Goal: Obtain resource: Obtain resource

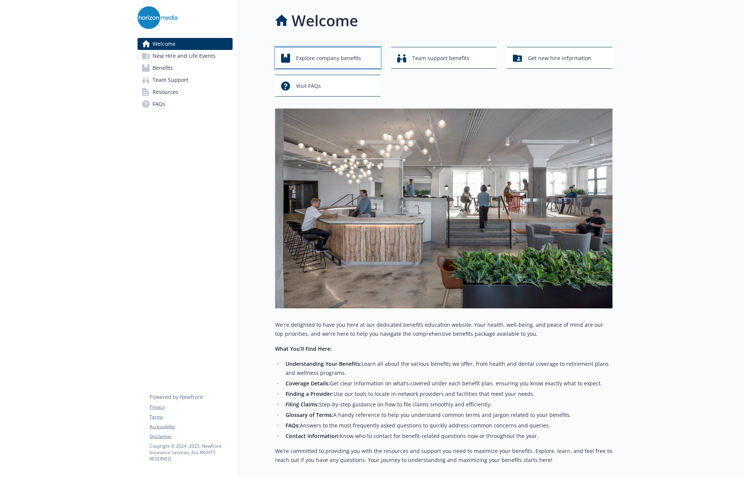
click at [316, 61] on span "Explore company benefits" at bounding box center [328, 58] width 65 height 14
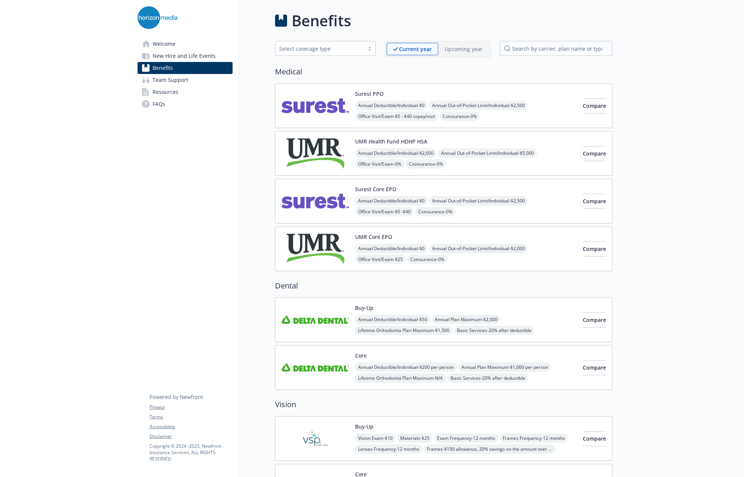
click at [359, 52] on div "Select coverage type" at bounding box center [319, 49] width 81 height 8
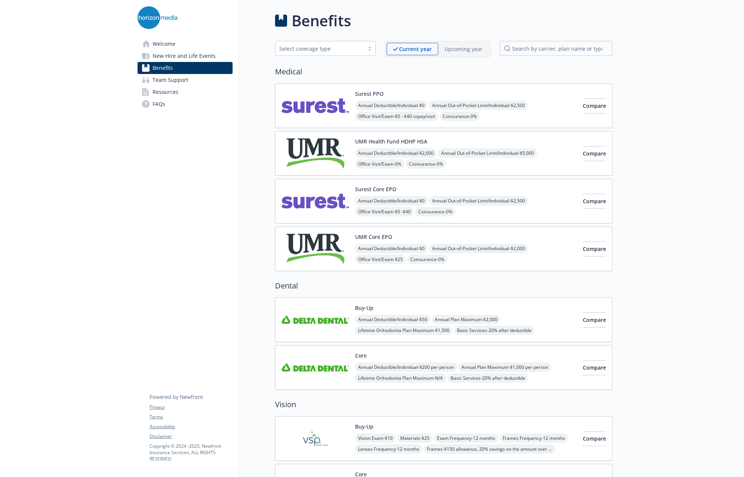
click at [180, 81] on span "Team Support" at bounding box center [171, 80] width 36 height 12
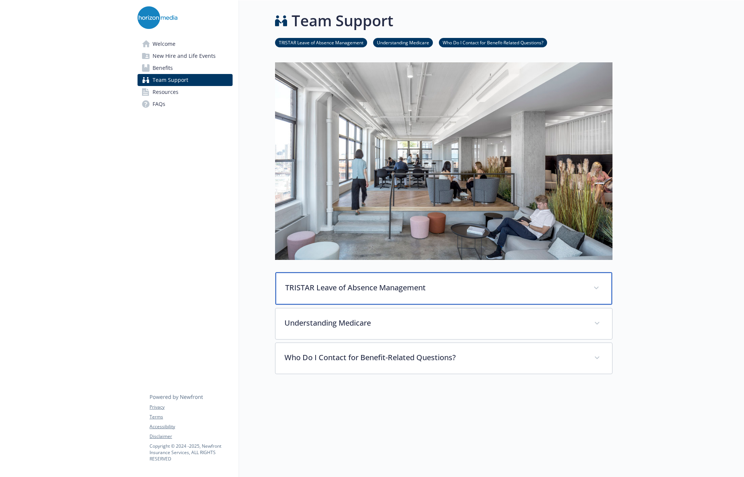
click at [581, 303] on div "TRISTAR Leave of Absence Management" at bounding box center [443, 288] width 337 height 32
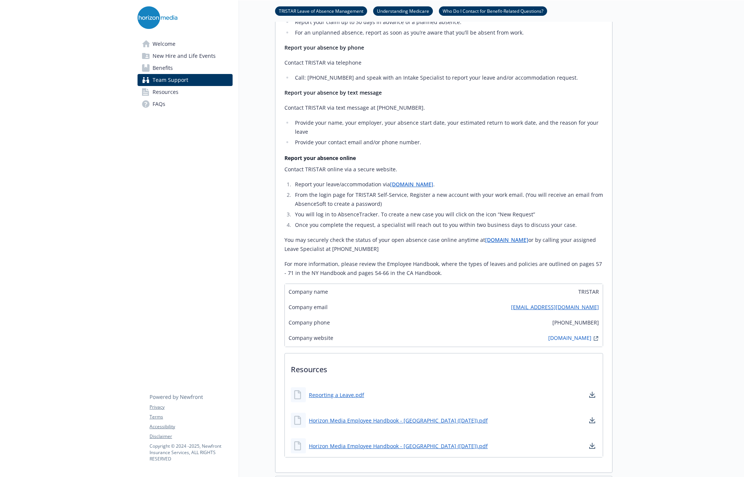
scroll to position [338, 0]
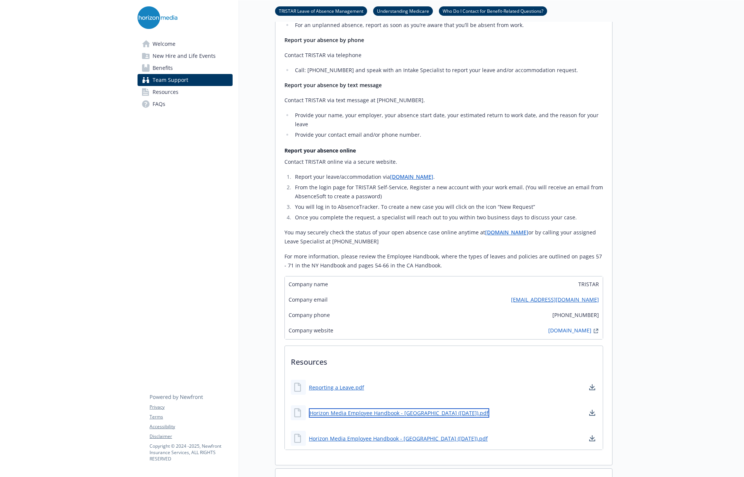
click at [362, 414] on link "Horizon Media Employee Handbook - [GEOGRAPHIC_DATA] ([DATE]).pdf" at bounding box center [399, 413] width 180 height 9
